Goal: Navigation & Orientation: Find specific page/section

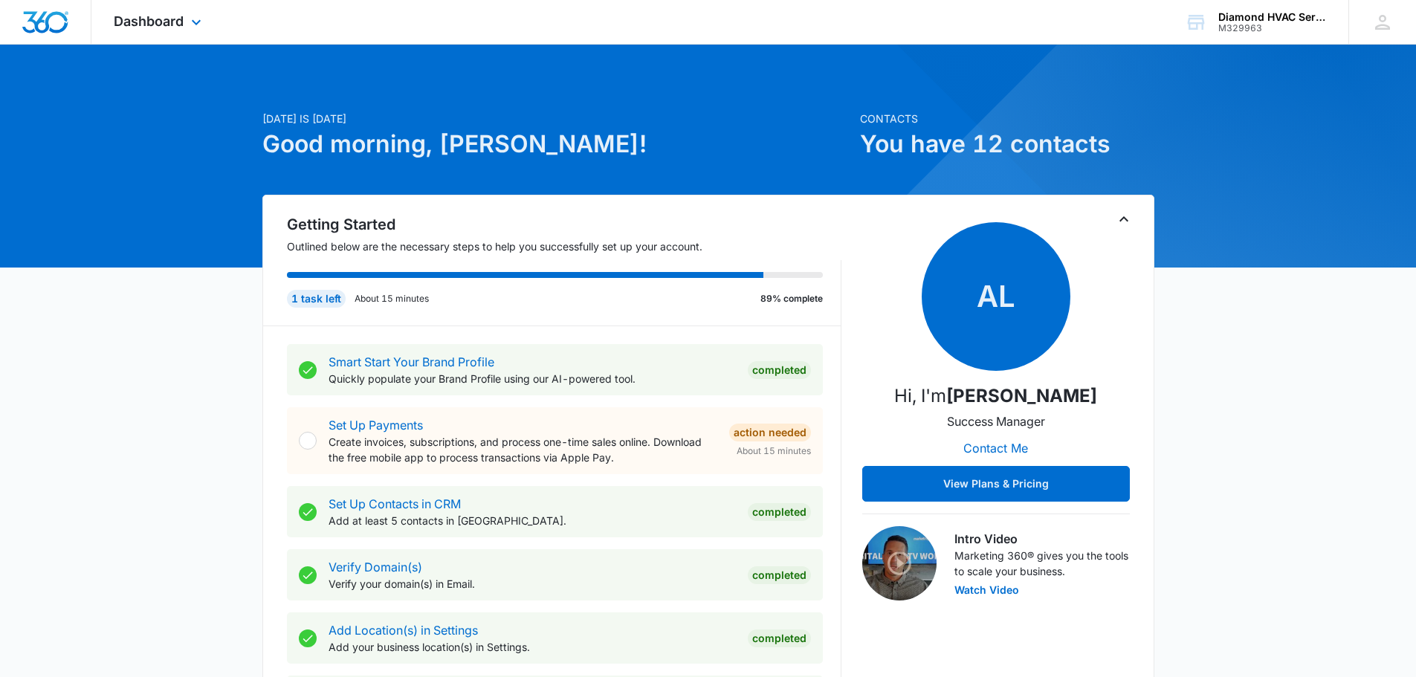
drag, startPoint x: 0, startPoint y: 0, endPoint x: 45, endPoint y: 28, distance: 53.0
click at [45, 28] on img "Dashboard" at bounding box center [46, 22] width 48 height 22
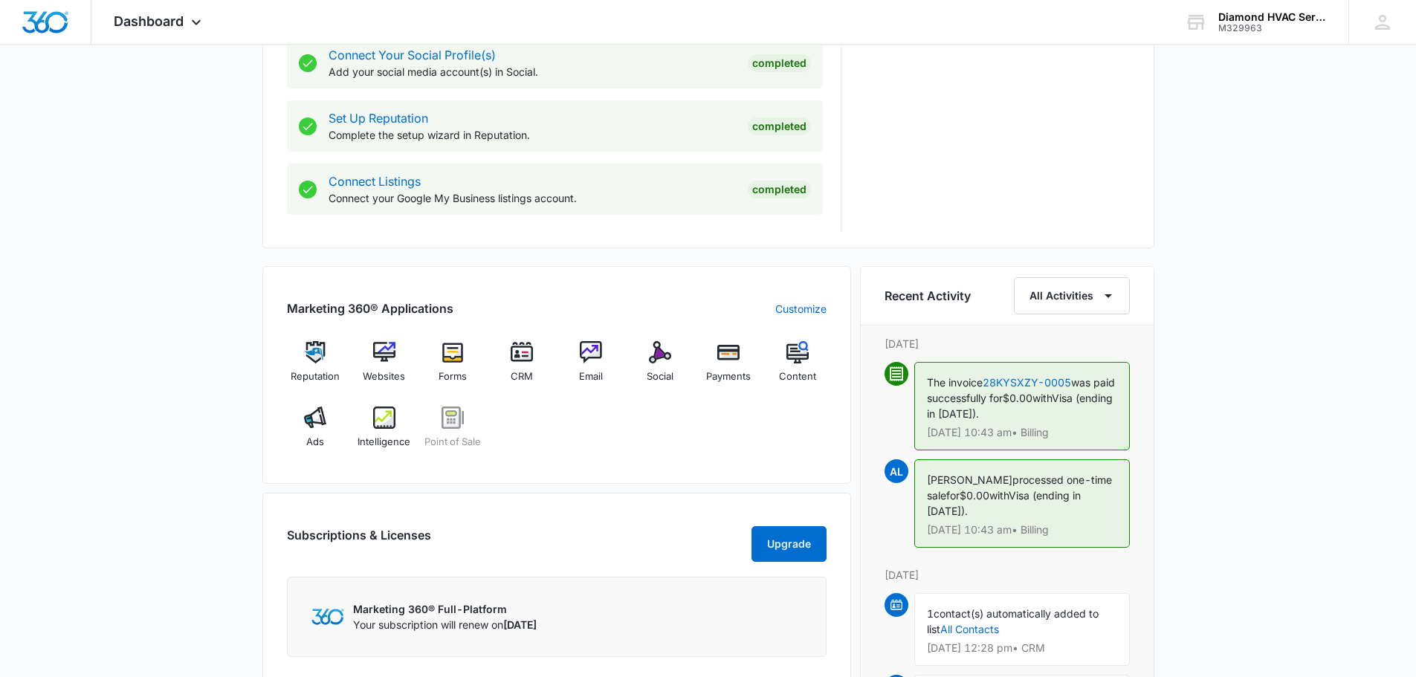
scroll to position [818, 0]
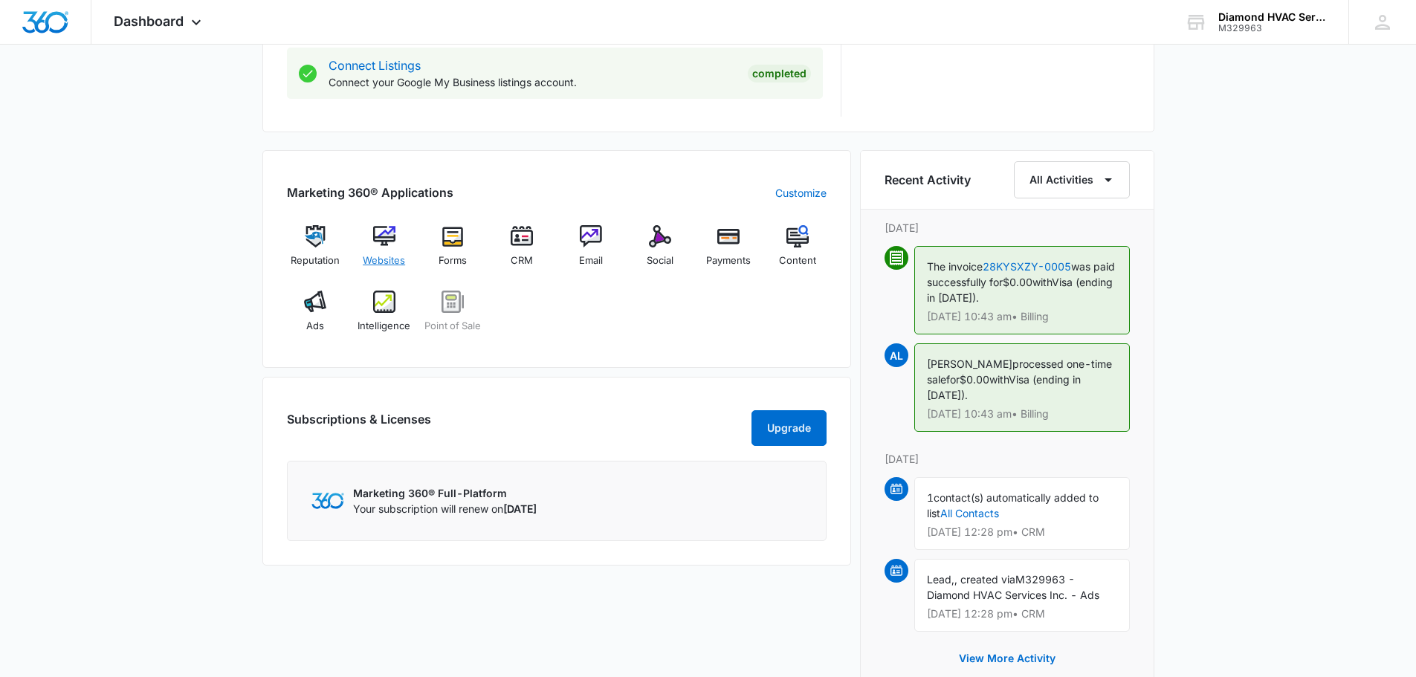
click at [371, 248] on div "Websites" at bounding box center [383, 252] width 57 height 54
